Goal: Task Accomplishment & Management: Manage account settings

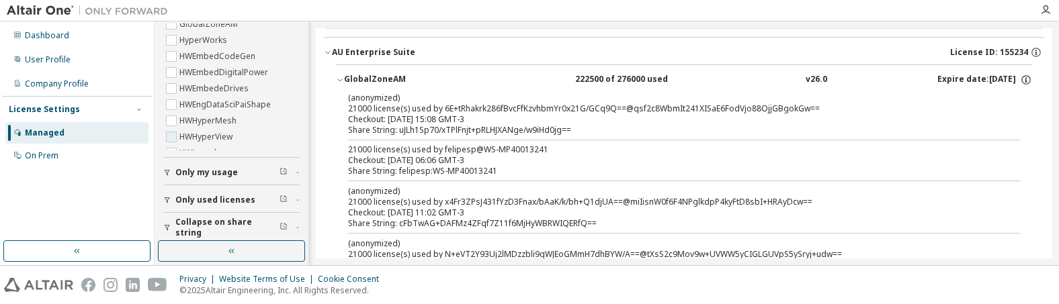
scroll to position [195, 0]
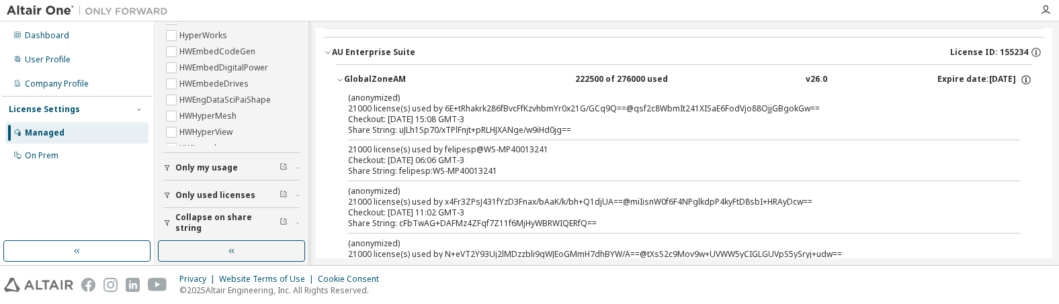
click at [200, 186] on button "Only used licenses" at bounding box center [231, 196] width 136 height 30
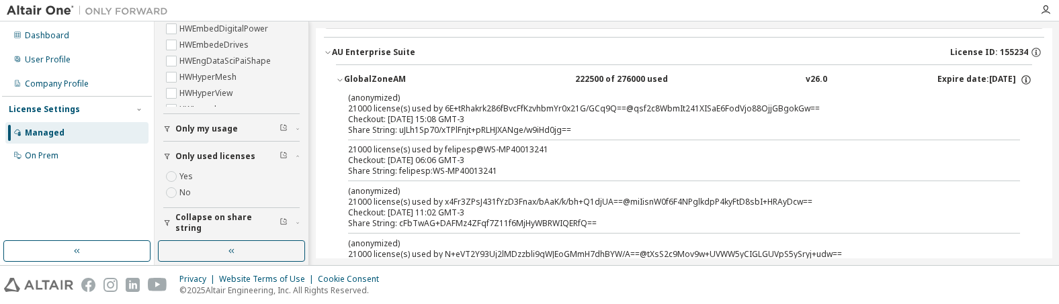
click at [214, 220] on span "Collapse on share string" at bounding box center [227, 222] width 104 height 21
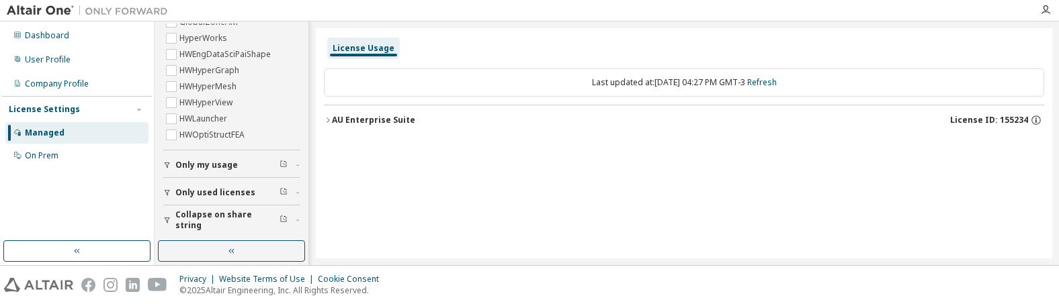
scroll to position [189, 0]
click at [218, 220] on span "Collapse on share string" at bounding box center [227, 222] width 104 height 21
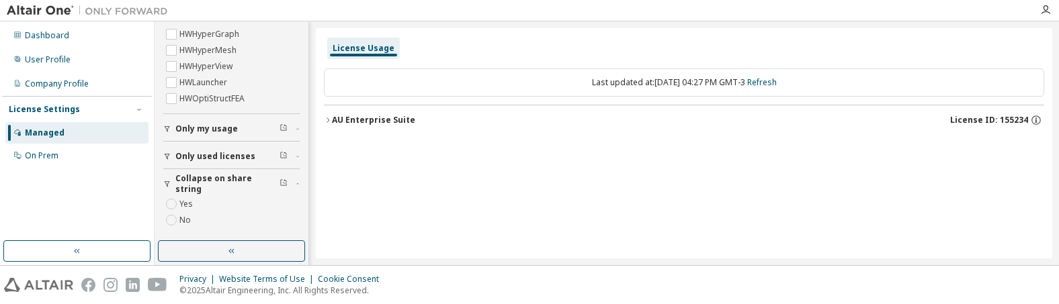
click at [192, 200] on label "Yes" at bounding box center [187, 204] width 16 height 16
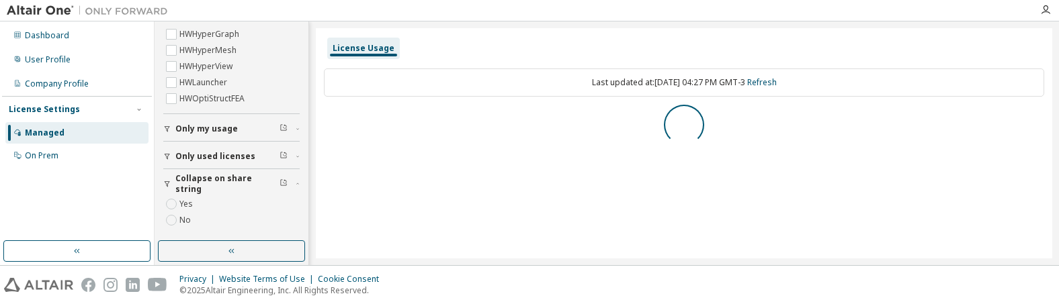
click at [211, 153] on span "Only used licenses" at bounding box center [215, 156] width 80 height 11
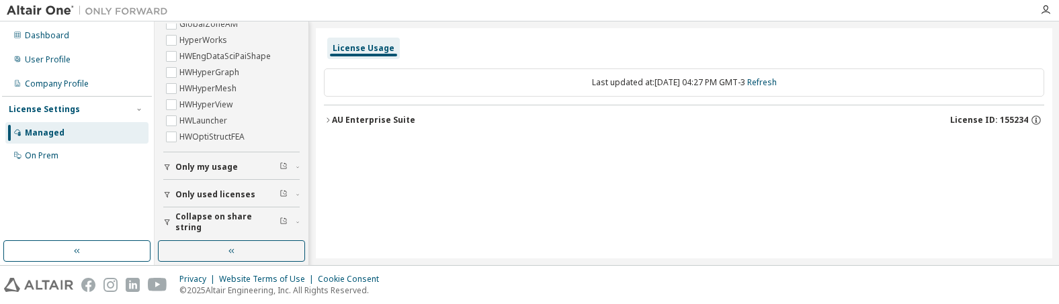
scroll to position [189, 0]
click at [214, 218] on span "Collapse on share string" at bounding box center [227, 222] width 104 height 21
click at [215, 191] on span "Only used licenses" at bounding box center [215, 195] width 80 height 11
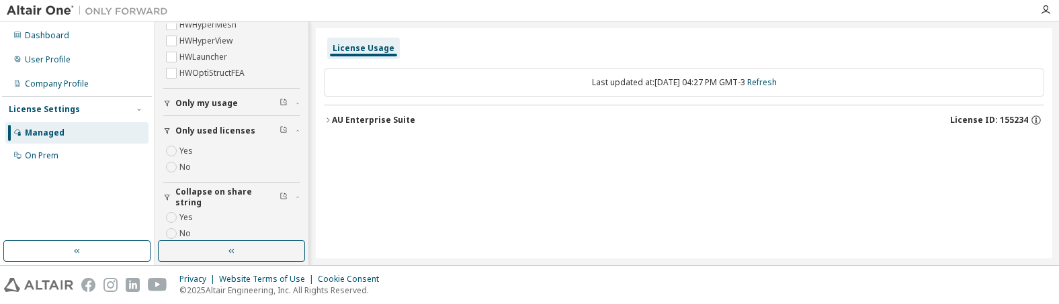
scroll to position [267, 0]
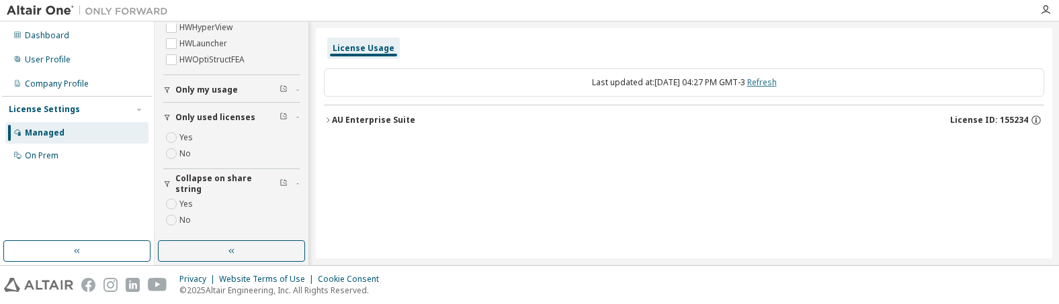
click at [777, 82] on link "Refresh" at bounding box center [762, 82] width 30 height 11
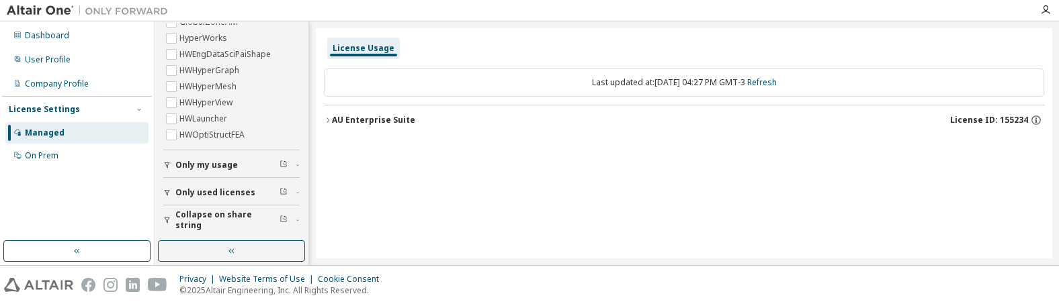
scroll to position [189, 0]
click at [327, 117] on icon "button" at bounding box center [328, 120] width 8 height 8
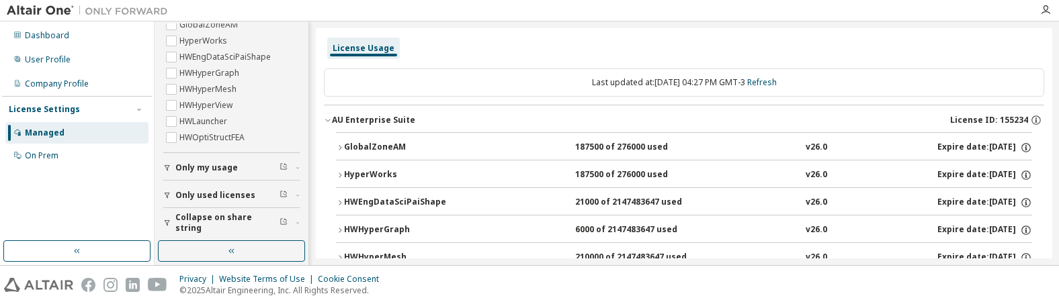
click at [343, 144] on icon "button" at bounding box center [340, 148] width 8 height 8
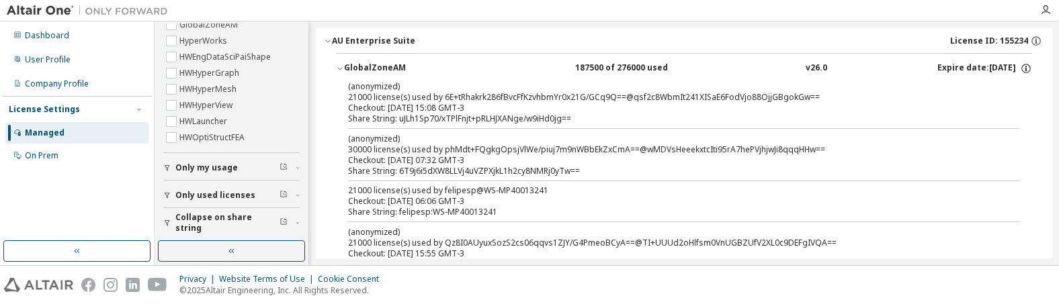
scroll to position [44, 0]
